Goal: Information Seeking & Learning: Learn about a topic

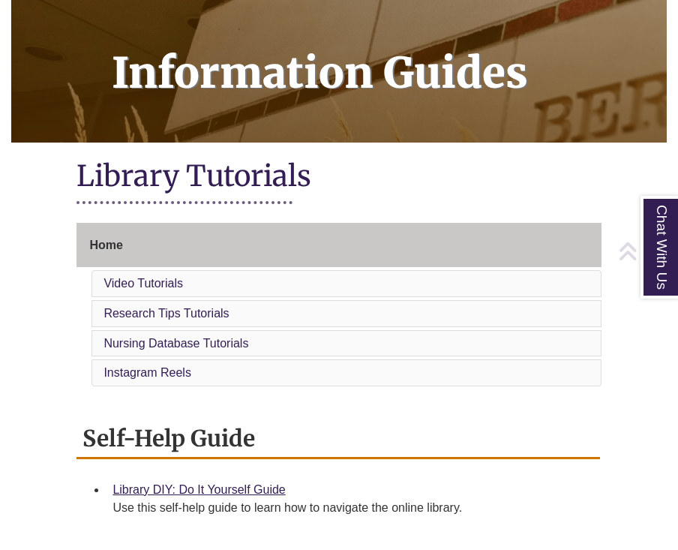
scroll to position [224, 0]
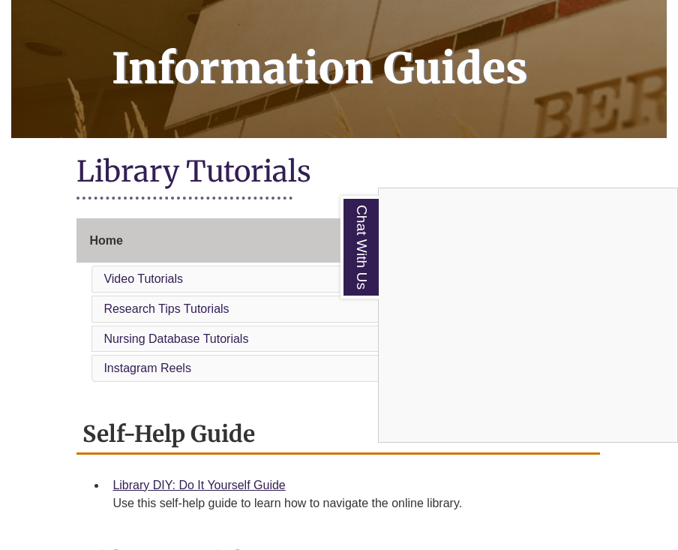
click at [156, 260] on div "Chat With Us" at bounding box center [339, 275] width 678 height 550
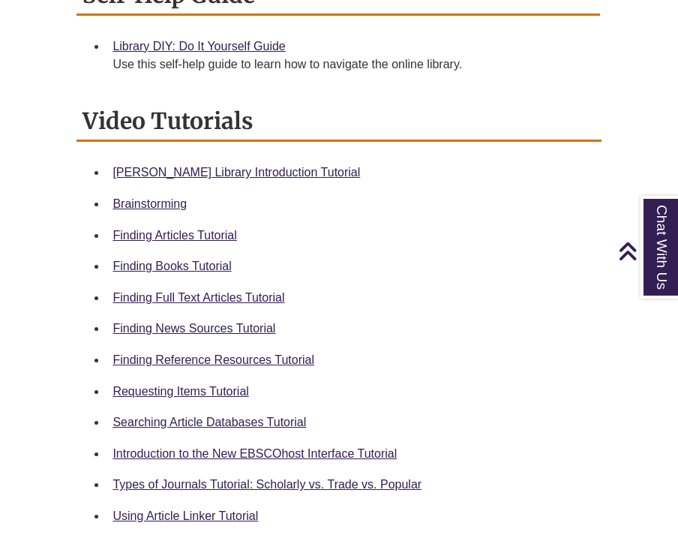
scroll to position [650, 0]
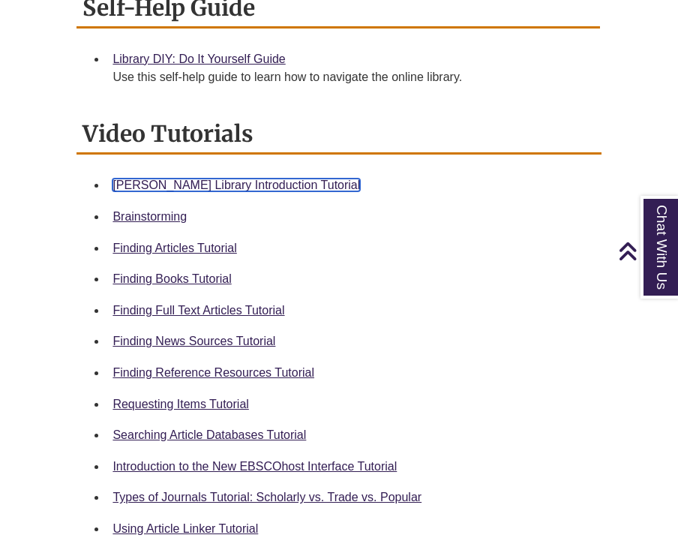
click at [245, 179] on link "Berntsen Library Introduction Tutorial" at bounding box center [237, 185] width 248 height 13
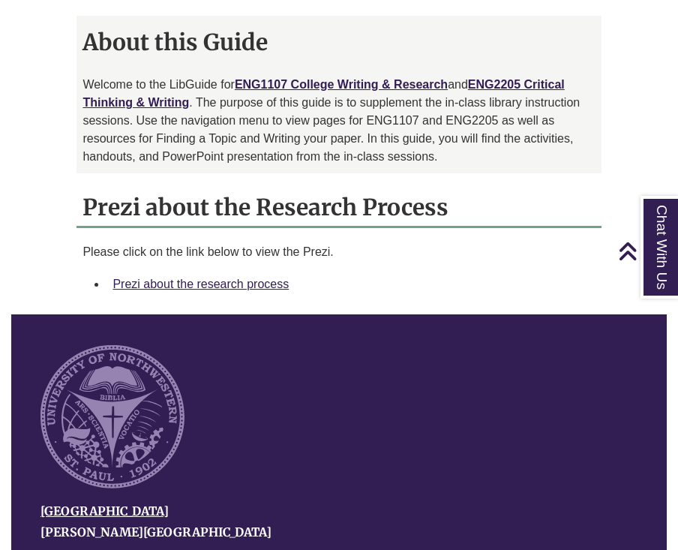
scroll to position [1180, 0]
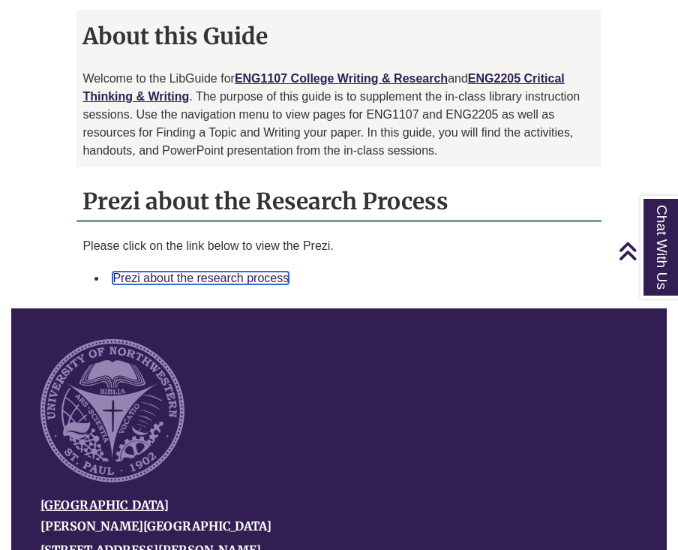
click at [262, 278] on link "Prezi about the research process" at bounding box center [201, 278] width 176 height 13
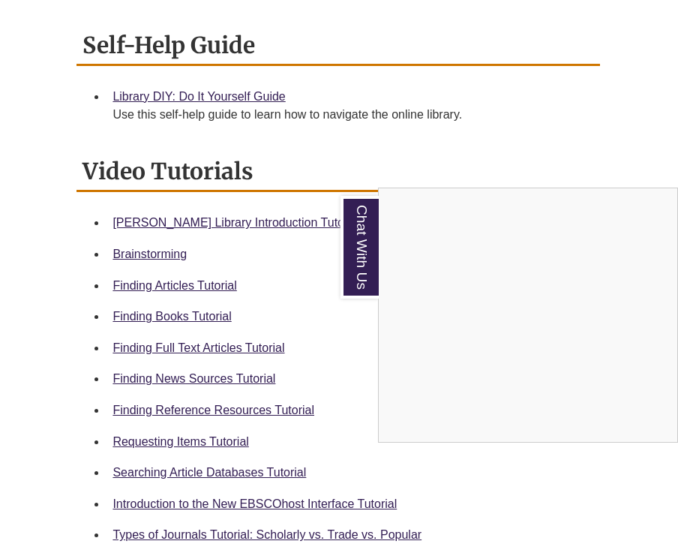
scroll to position [614, 0]
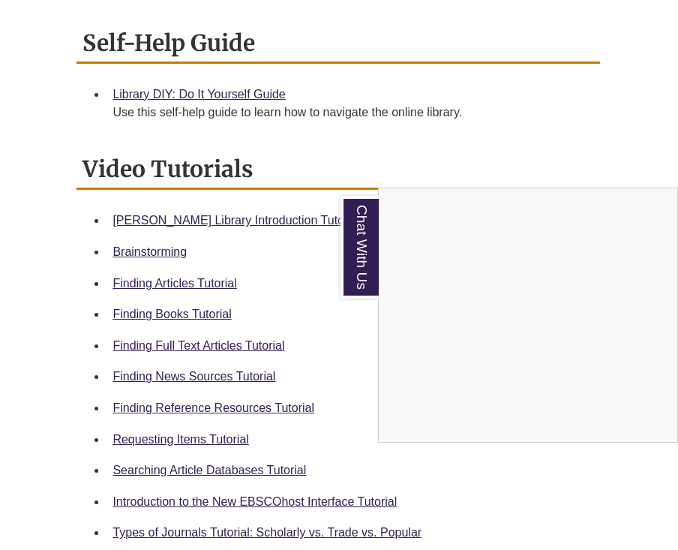
click at [309, 392] on div "Chat With Us" at bounding box center [339, 275] width 678 height 550
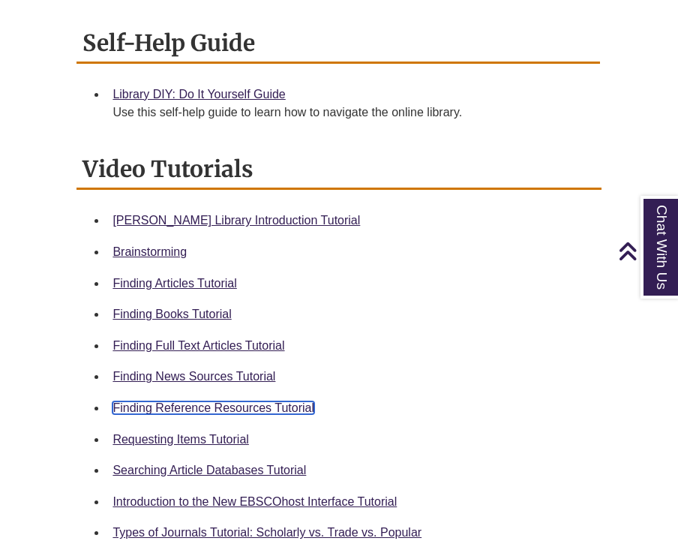
click at [296, 401] on link "Finding Reference Resources Tutorial" at bounding box center [214, 407] width 202 height 13
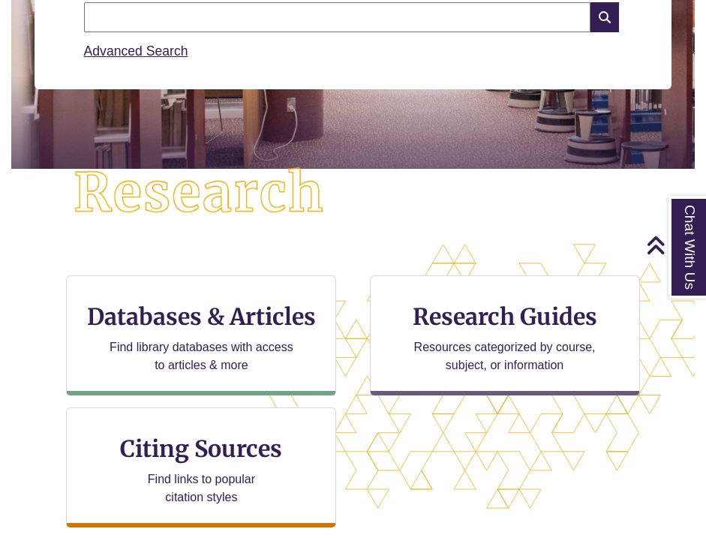
scroll to position [242, 0]
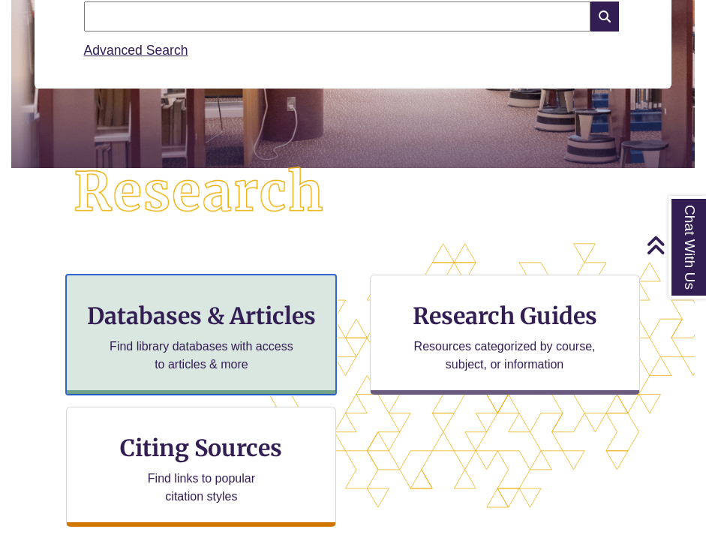
click at [225, 335] on div "Databases & Articles Find library databases with access to articles & more" at bounding box center [201, 335] width 270 height 120
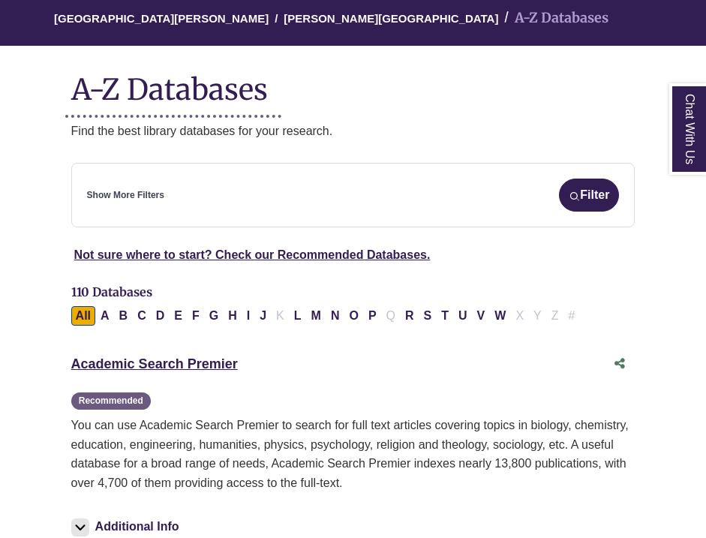
scroll to position [133, 0]
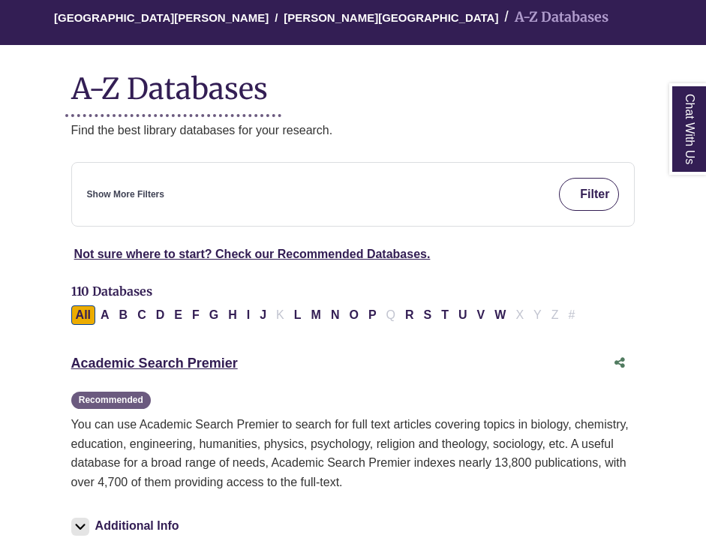
click at [586, 187] on button "Filter" at bounding box center [589, 194] width 60 height 33
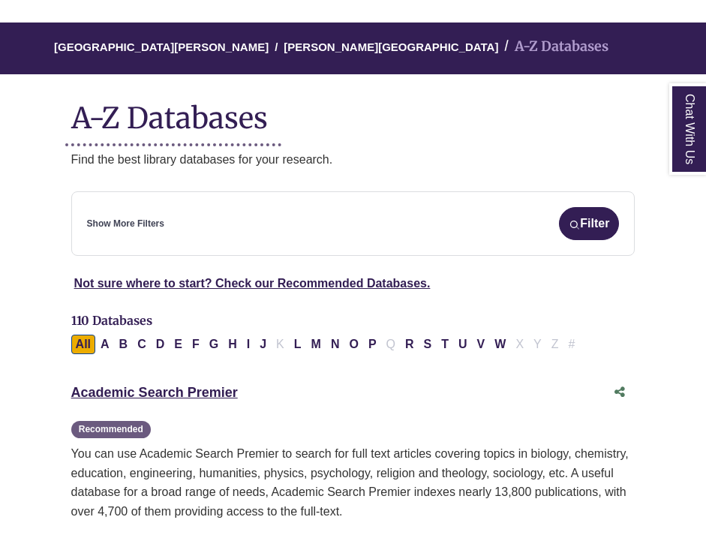
scroll to position [106, 0]
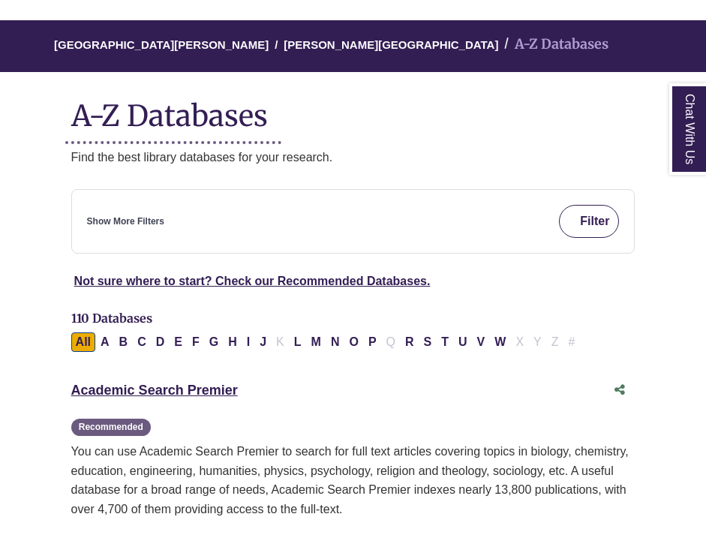
click at [576, 224] on img "submit" at bounding box center [574, 222] width 11 height 11
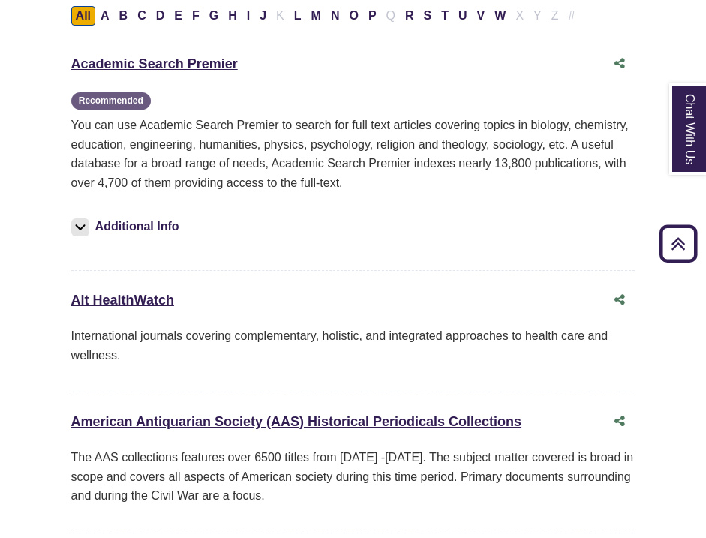
scroll to position [0, 0]
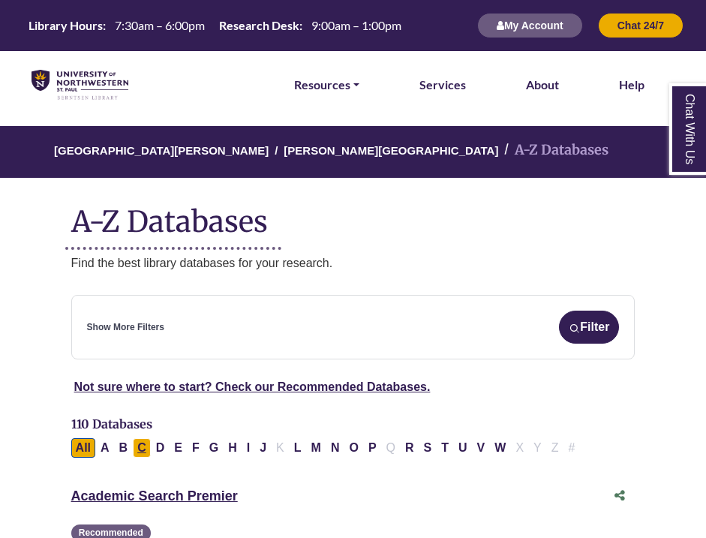
click at [138, 451] on button "C" at bounding box center [142, 448] width 18 height 20
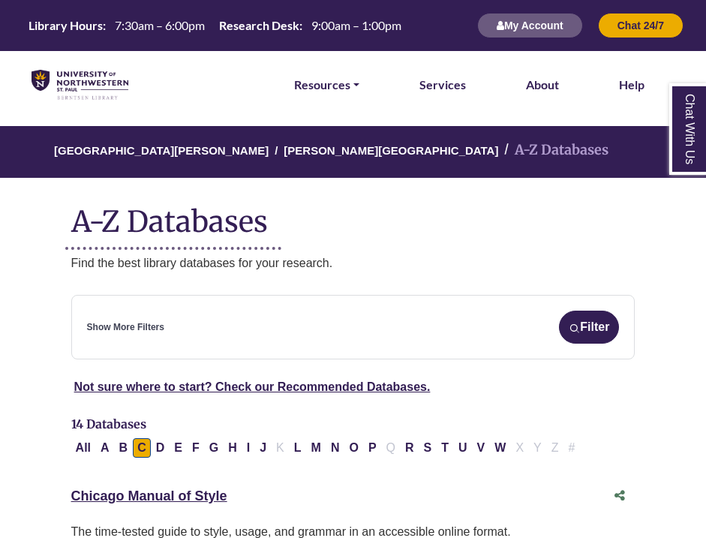
click at [148, 326] on link "Show More Filters" at bounding box center [125, 327] width 77 height 14
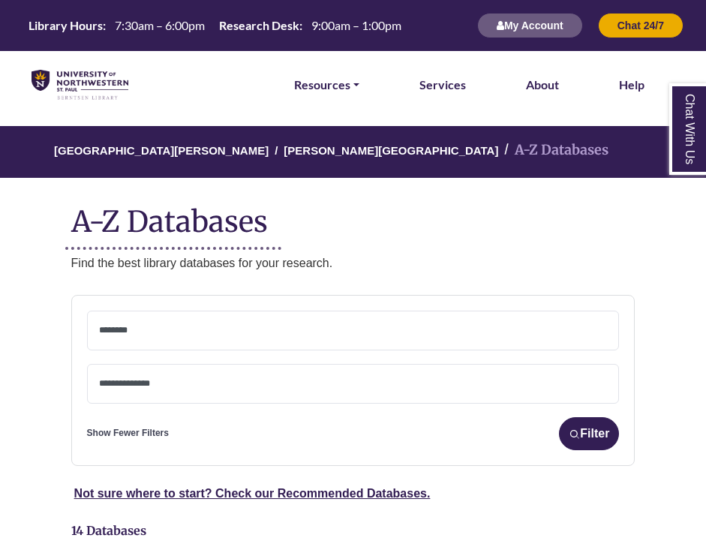
click at [176, 383] on textarea "Search" at bounding box center [353, 385] width 509 height 12
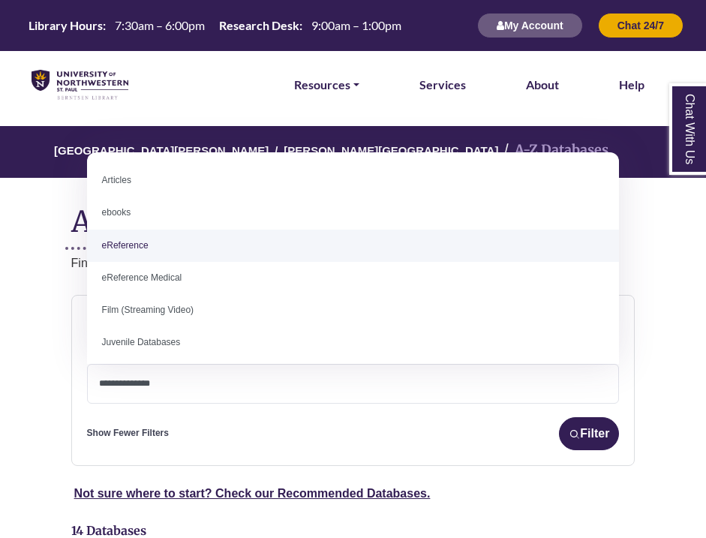
select select "*****"
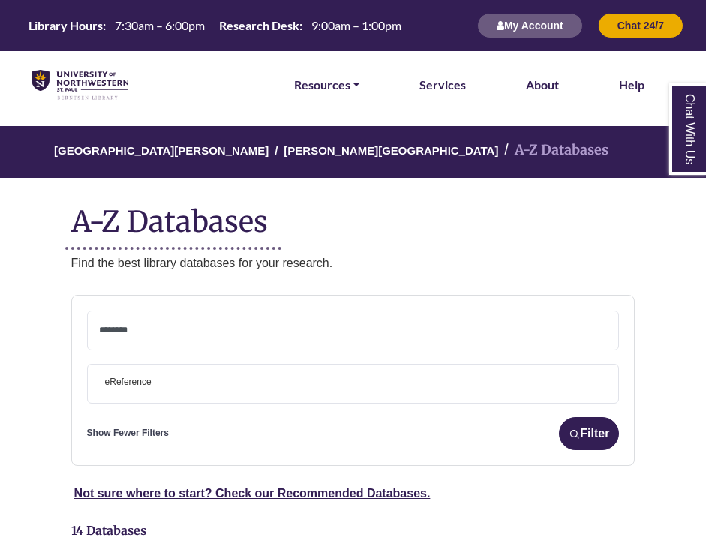
scroll to position [32, 0]
click at [170, 319] on span at bounding box center [353, 330] width 509 height 38
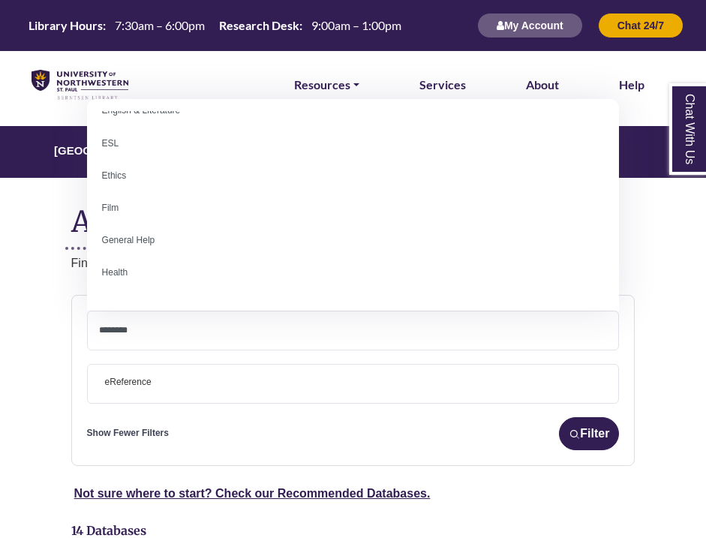
scroll to position [534, 0]
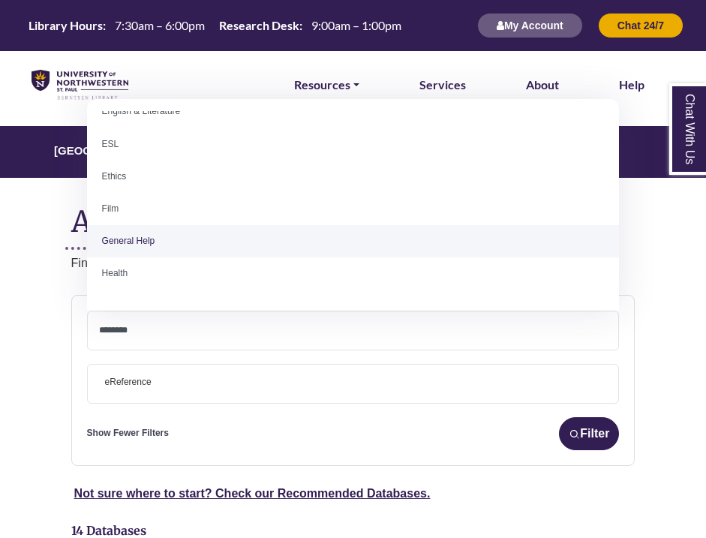
select select "*****"
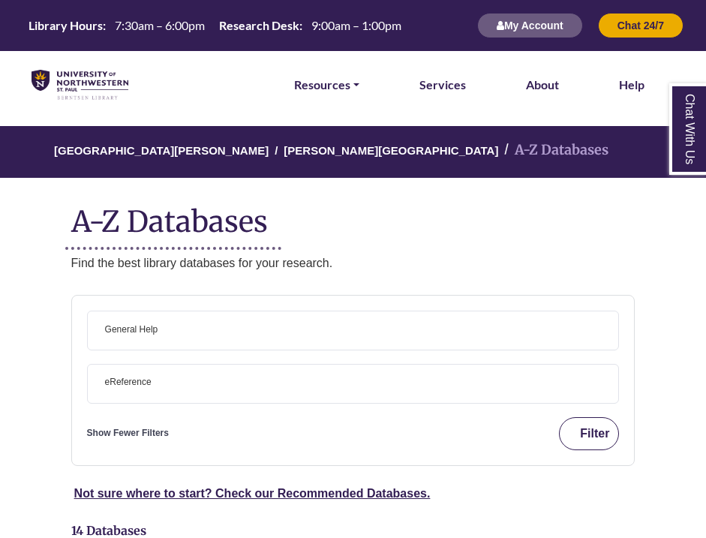
click at [581, 431] on button "Filter" at bounding box center [589, 433] width 60 height 33
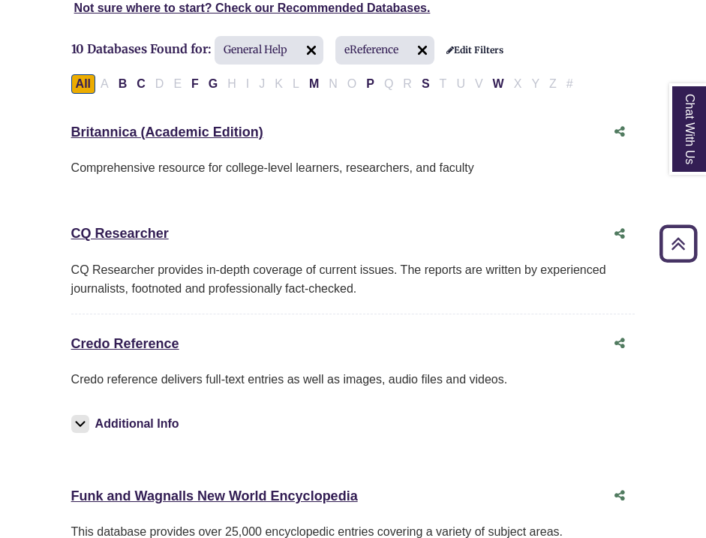
scroll to position [305, 0]
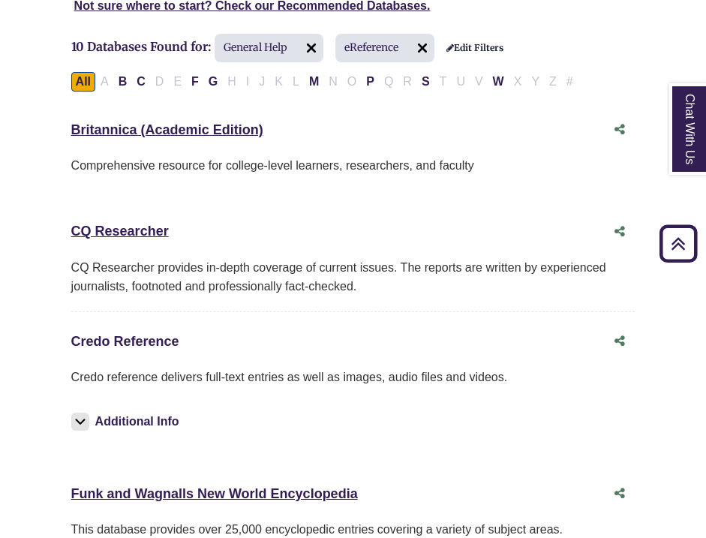
click at [158, 347] on link "Credo Reference This link opens in a new window" at bounding box center [125, 341] width 108 height 15
